Goal: Find specific page/section: Find specific page/section

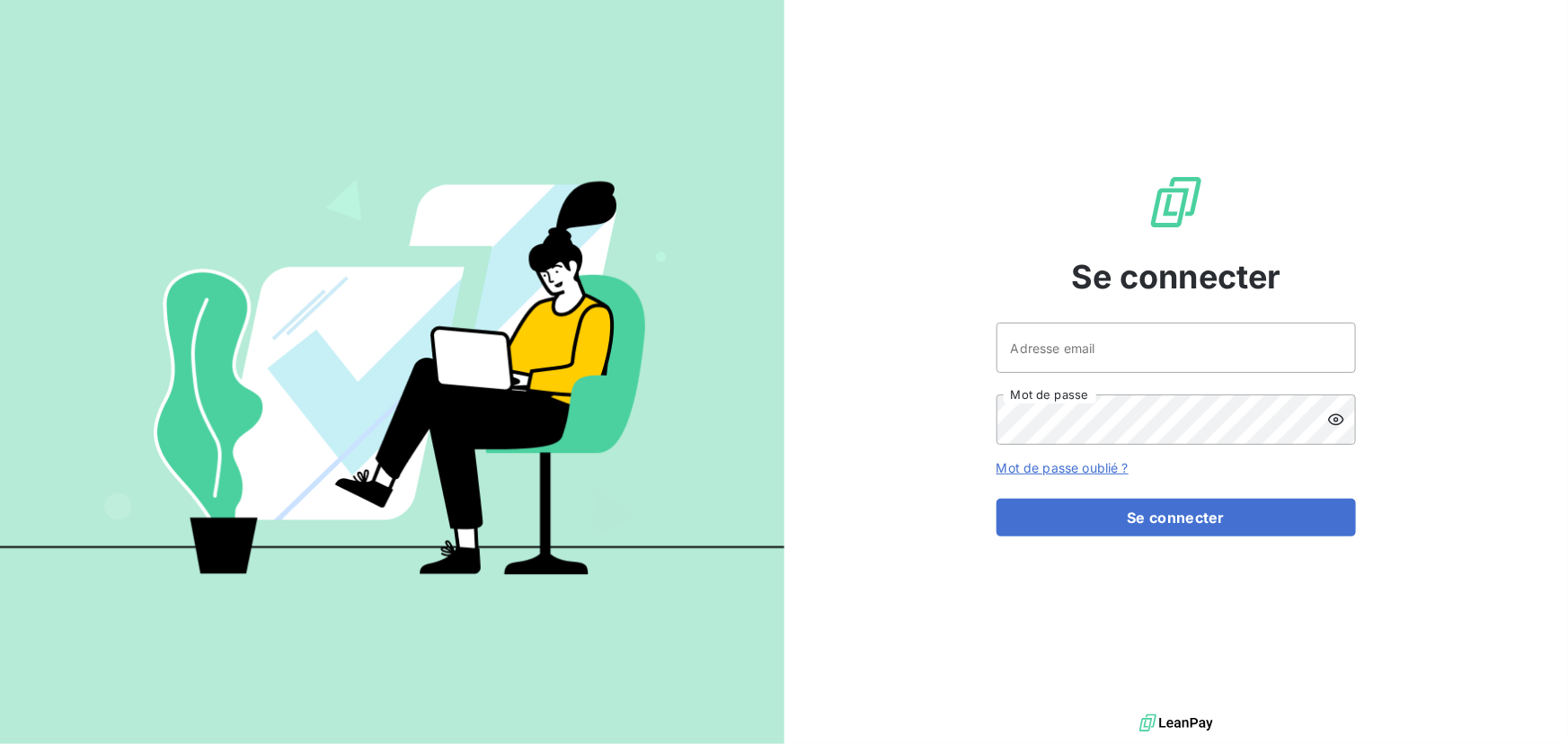
click at [1152, 376] on div "Adresse email Mot de passe" at bounding box center [1176, 384] width 359 height 122
click at [1149, 346] on input "Adresse email" at bounding box center [1176, 349] width 359 height 51
type input "[EMAIL_ADDRESS][DOMAIN_NAME]"
click at [997, 499] on button "Se connecter" at bounding box center [1176, 517] width 359 height 38
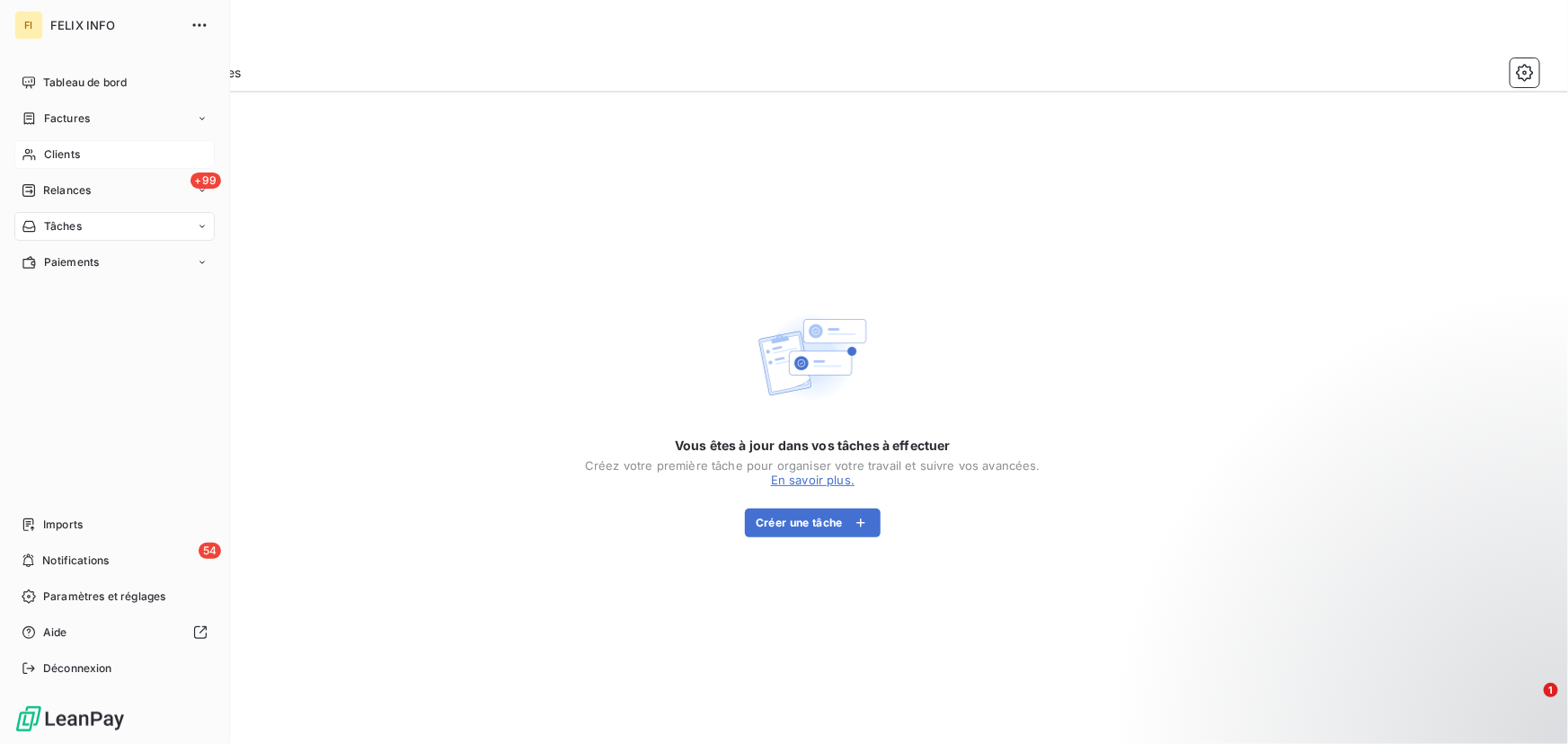
click at [45, 146] on span "Clients" at bounding box center [62, 154] width 36 height 17
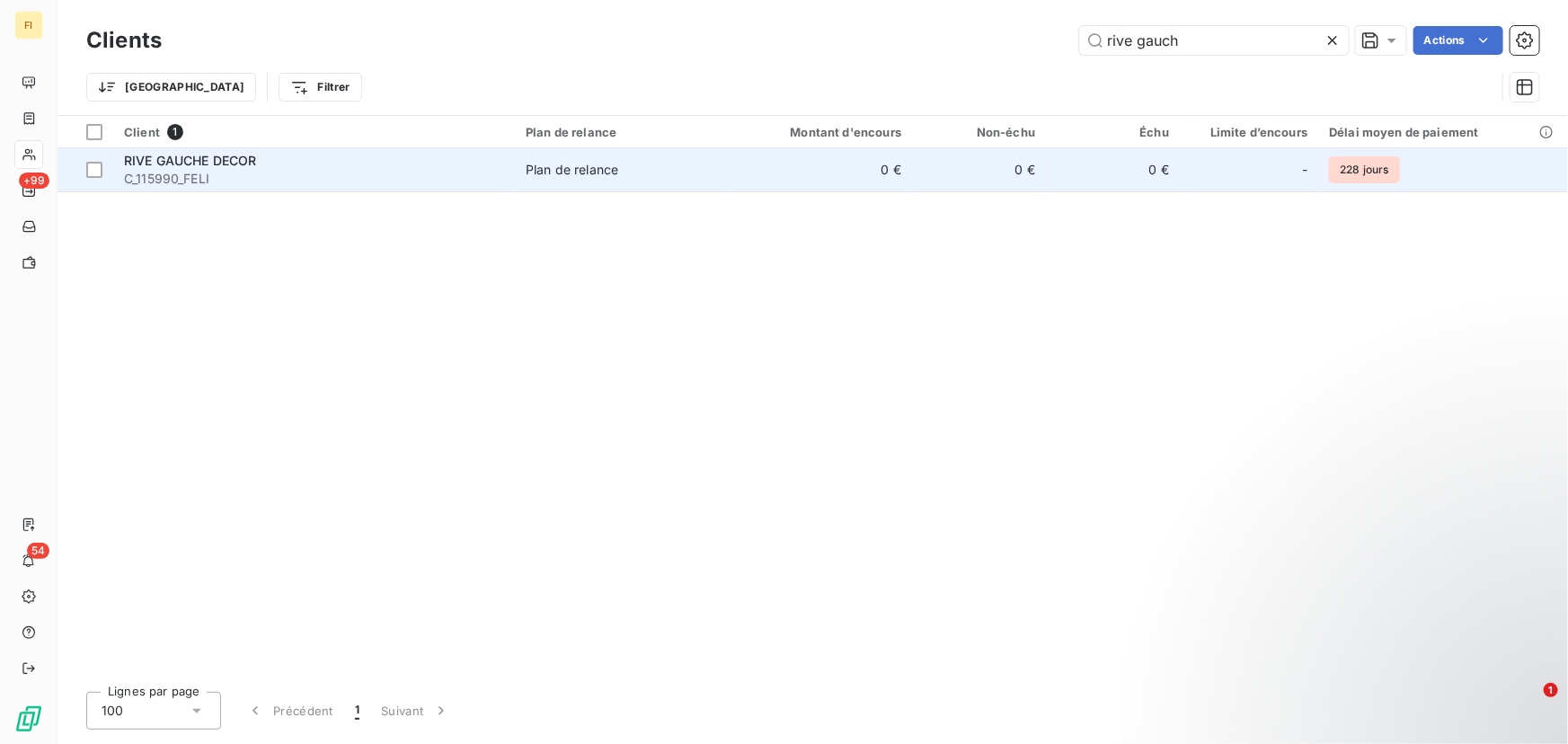
type input "rive gauch"
click at [608, 164] on div "Plan de relance" at bounding box center [572, 170] width 93 height 18
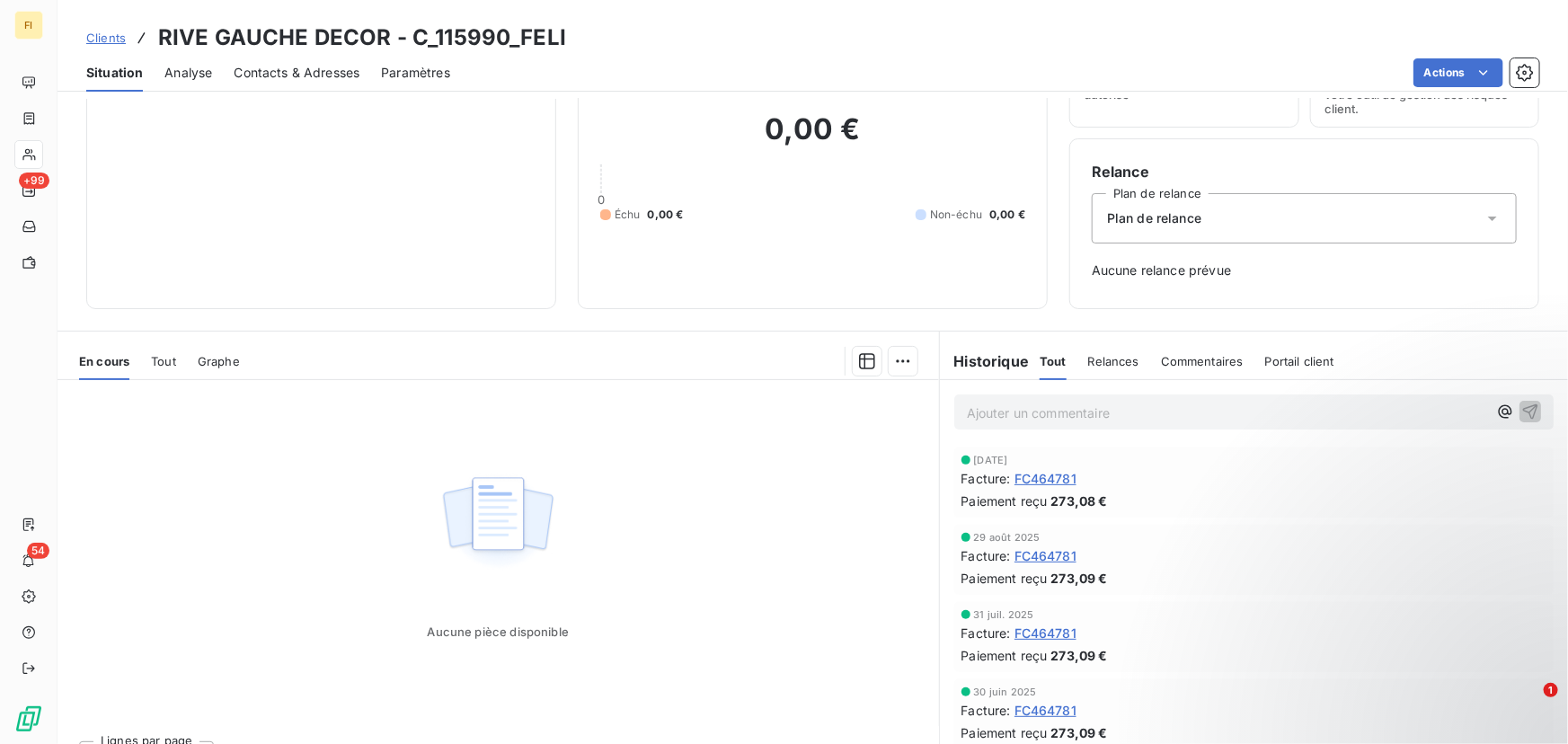
scroll to position [142, 0]
